Goal: Navigation & Orientation: Find specific page/section

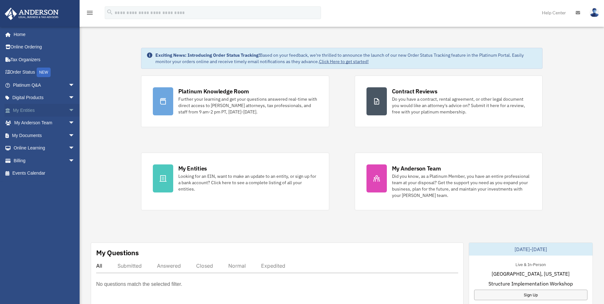
click at [61, 110] on link "My Entities arrow_drop_down" at bounding box center [44, 110] width 80 height 13
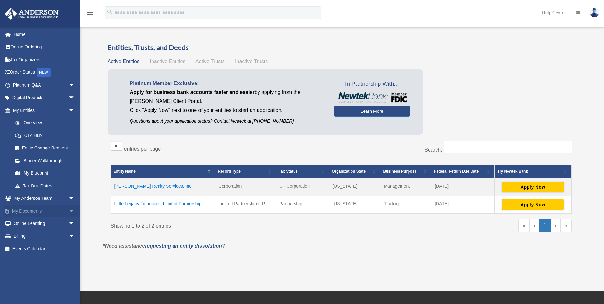
click at [68, 209] on span "arrow_drop_down" at bounding box center [74, 210] width 13 height 13
click at [61, 224] on link "Box" at bounding box center [46, 223] width 75 height 13
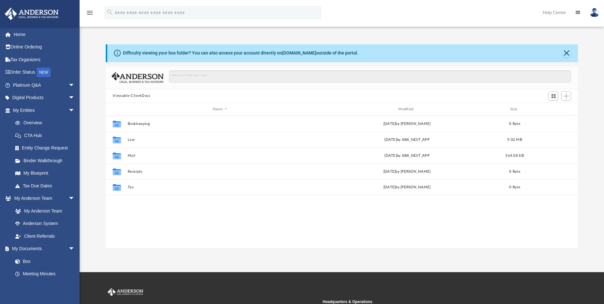
scroll to position [140, 467]
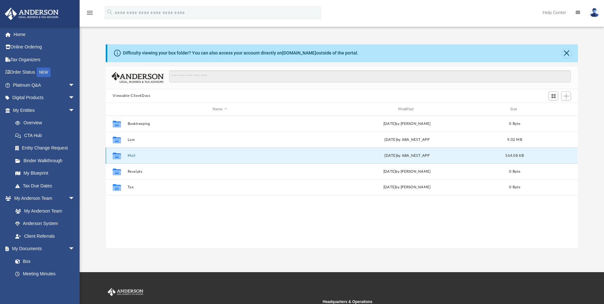
click at [132, 157] on button "Mail" at bounding box center [220, 155] width 184 height 4
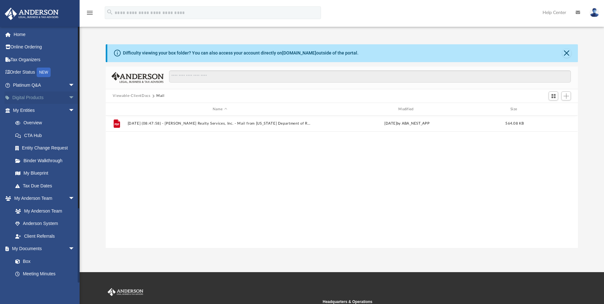
click at [68, 97] on span "arrow_drop_down" at bounding box center [74, 97] width 13 height 13
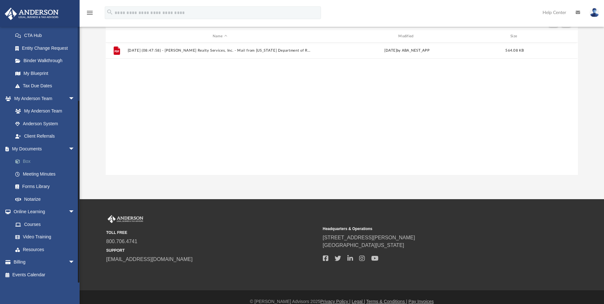
scroll to position [82, 0]
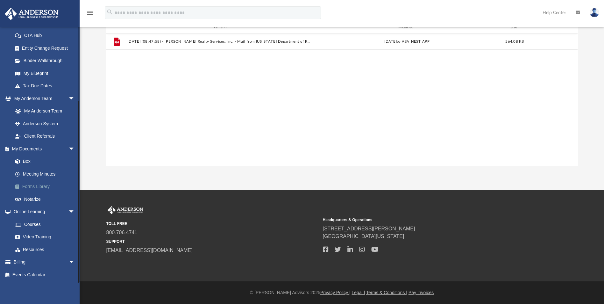
click at [41, 188] on link "Forms Library" at bounding box center [46, 186] width 75 height 13
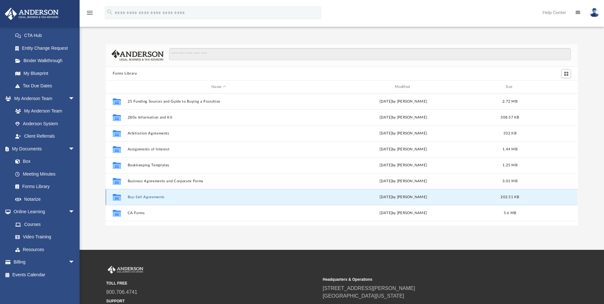
click at [177, 196] on button "Buy-Sell Agreements" at bounding box center [219, 197] width 182 height 4
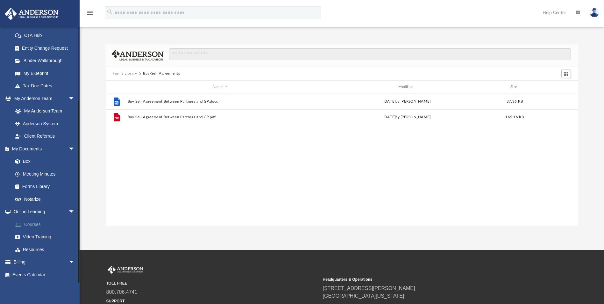
click at [30, 224] on link "Courses" at bounding box center [46, 224] width 75 height 13
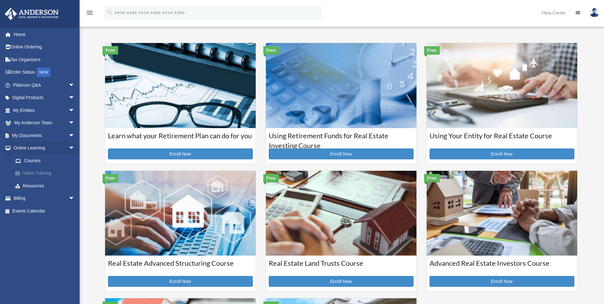
click at [39, 172] on link "Video Training" at bounding box center [46, 173] width 75 height 13
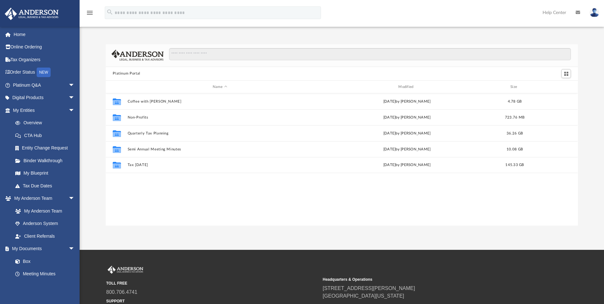
scroll to position [140, 467]
